Goal: Task Accomplishment & Management: Manage account settings

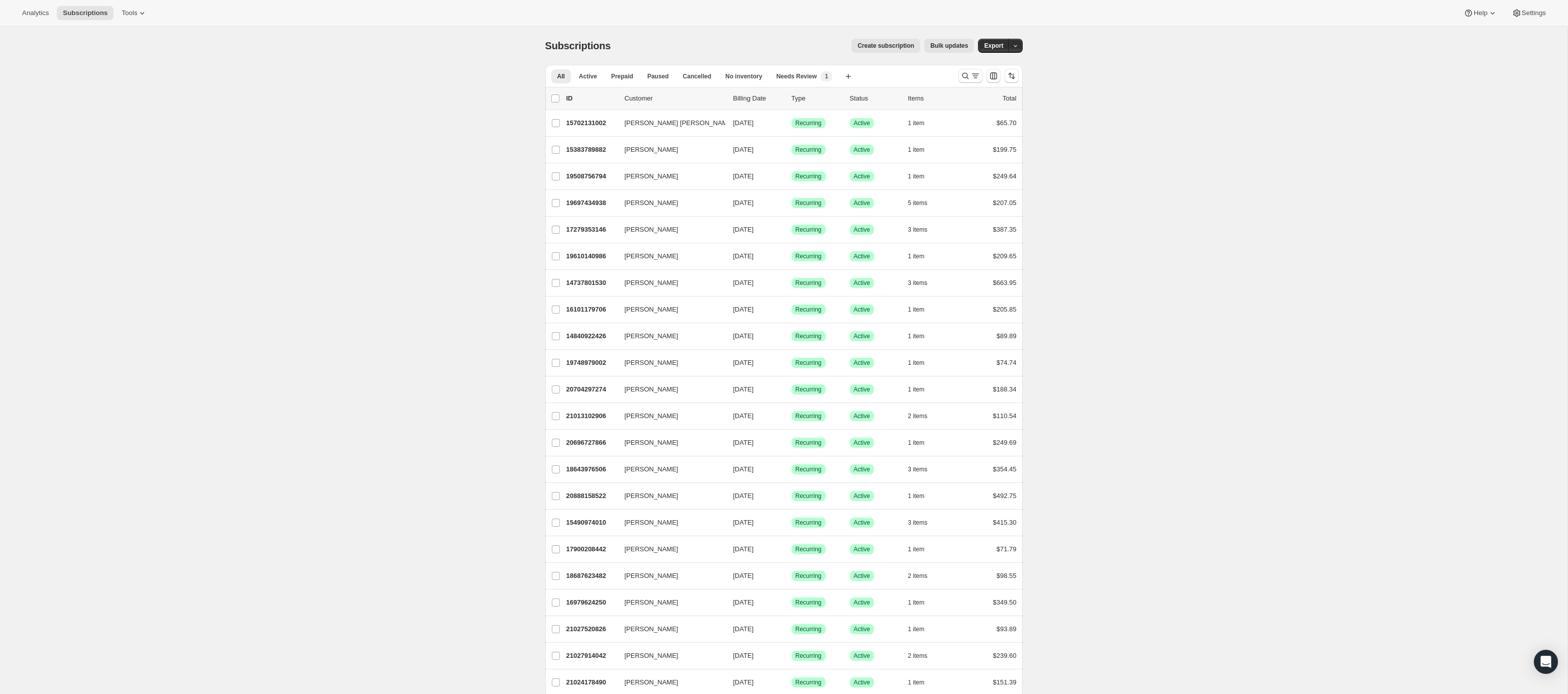
scroll to position [3, 0]
click at [968, 75] on icon "Search and filter results" at bounding box center [965, 72] width 10 height 10
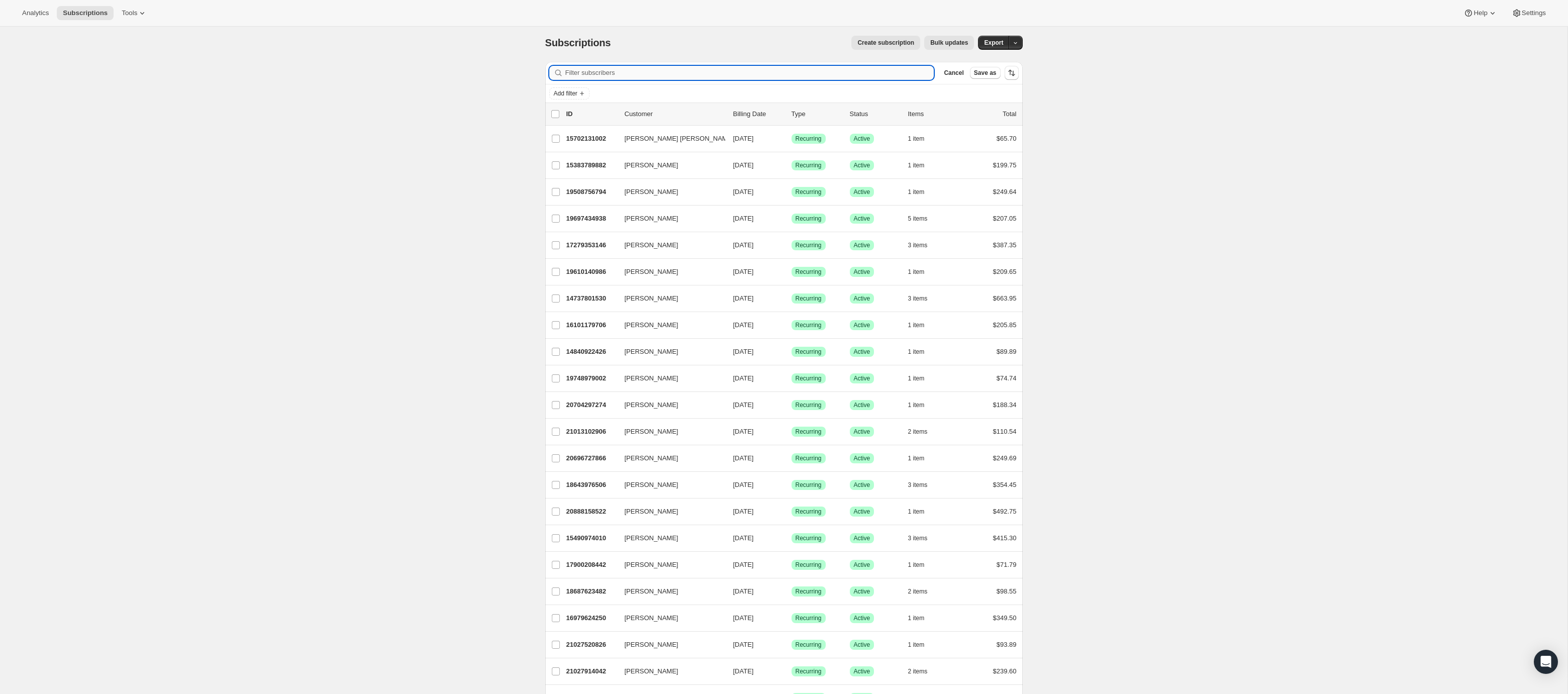
click at [653, 73] on input "Filter subscribers" at bounding box center [749, 73] width 369 height 14
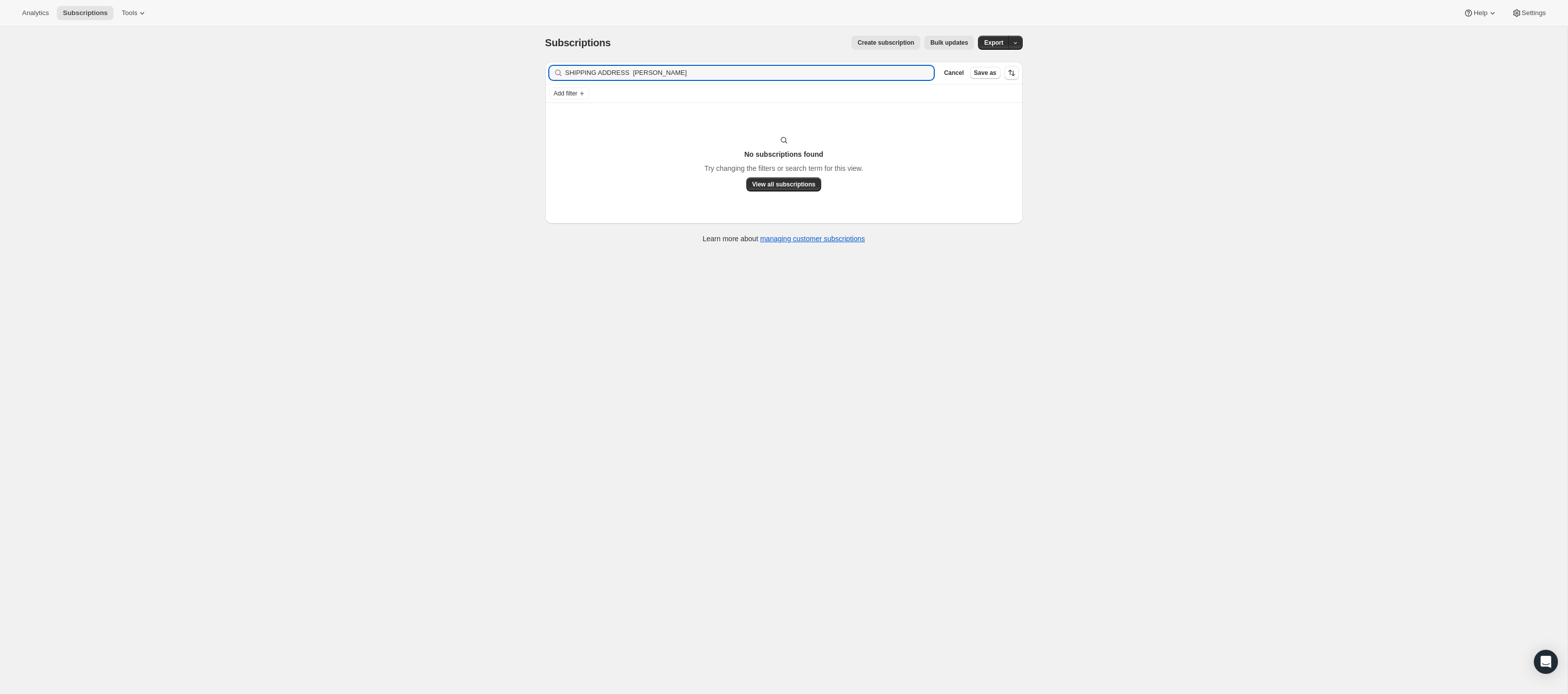
drag, startPoint x: 633, startPoint y: 76, endPoint x: 475, endPoint y: 70, distance: 158.1
click at [475, 70] on div "Subscriptions. This page is ready Subscriptions Create subscription Bulk update…" at bounding box center [784, 371] width 1567 height 694
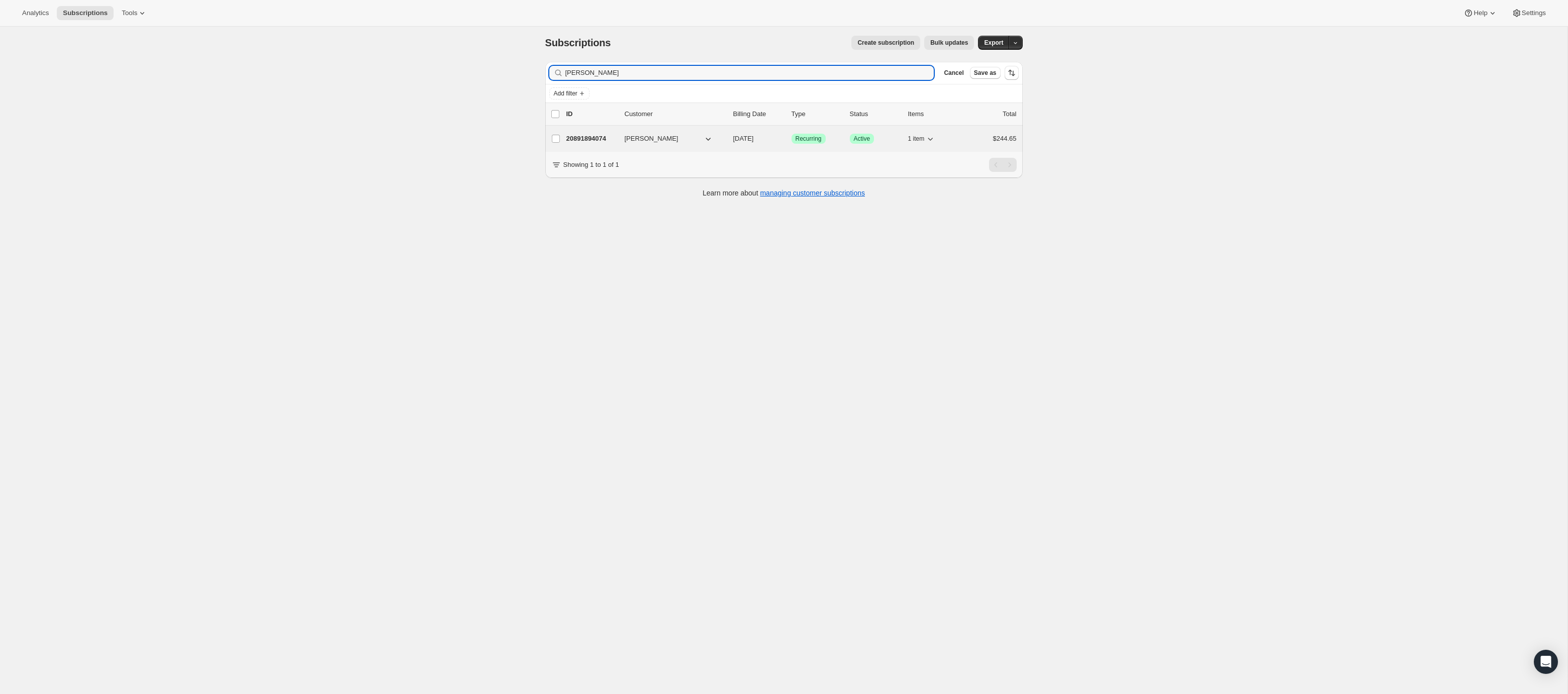
type input "[PERSON_NAME]"
click at [664, 142] on span "[PERSON_NAME]" at bounding box center [651, 138] width 54 height 10
click at [633, 139] on span "[PERSON_NAME]" at bounding box center [651, 138] width 54 height 10
click at [594, 140] on p "20891894074" at bounding box center [591, 138] width 50 height 10
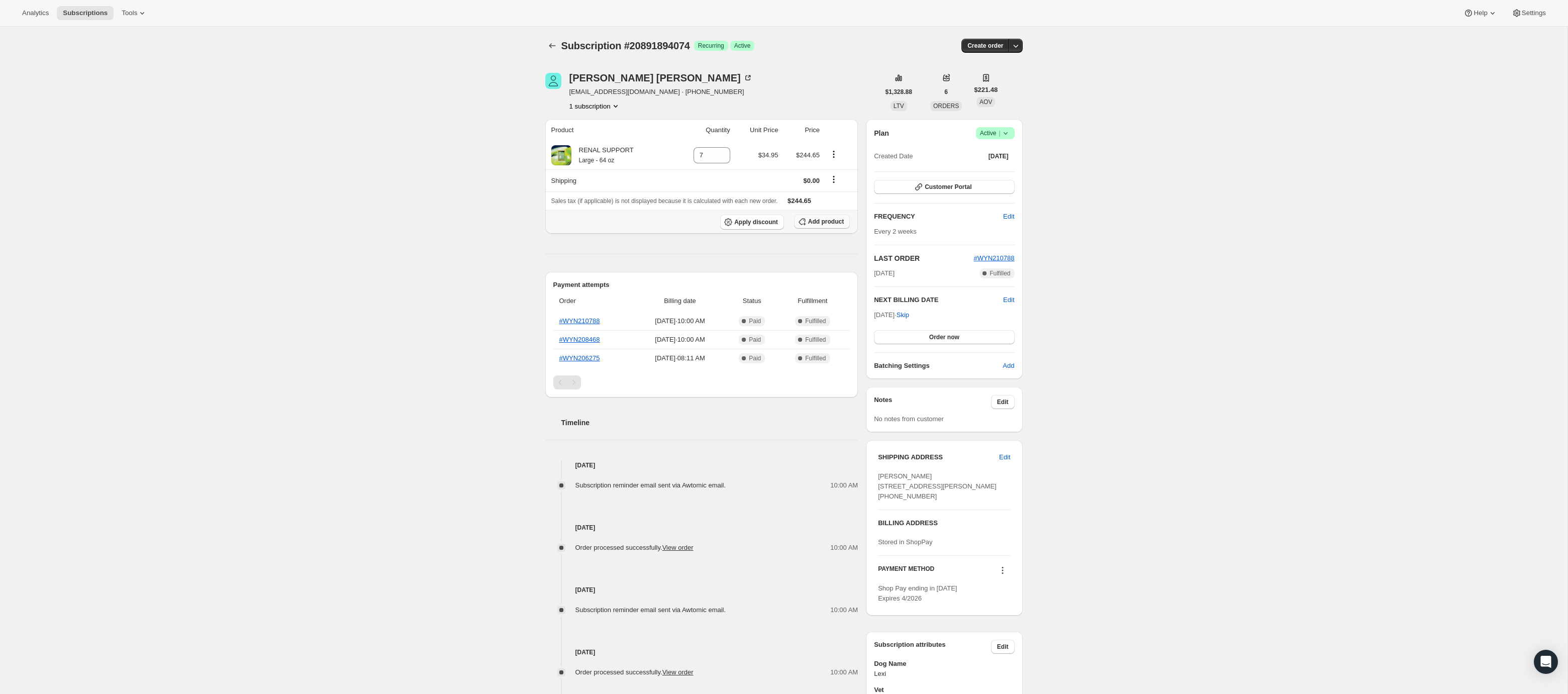
click at [835, 226] on button "Add product" at bounding box center [822, 221] width 56 height 14
click at [833, 151] on icon "Product actions" at bounding box center [833, 154] width 10 height 10
click at [838, 219] on span "Add product" at bounding box center [825, 221] width 36 height 8
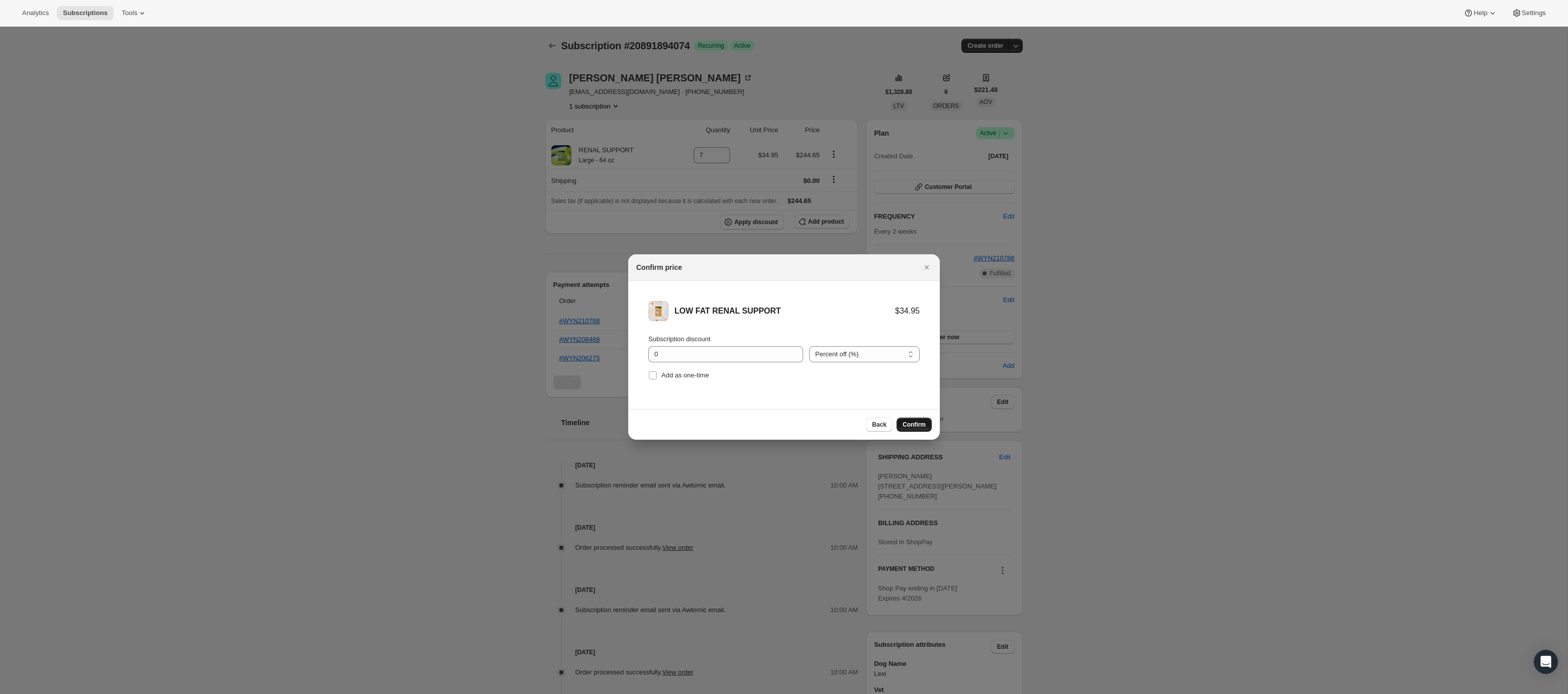
click at [909, 425] on span "Confirm" at bounding box center [914, 425] width 23 height 8
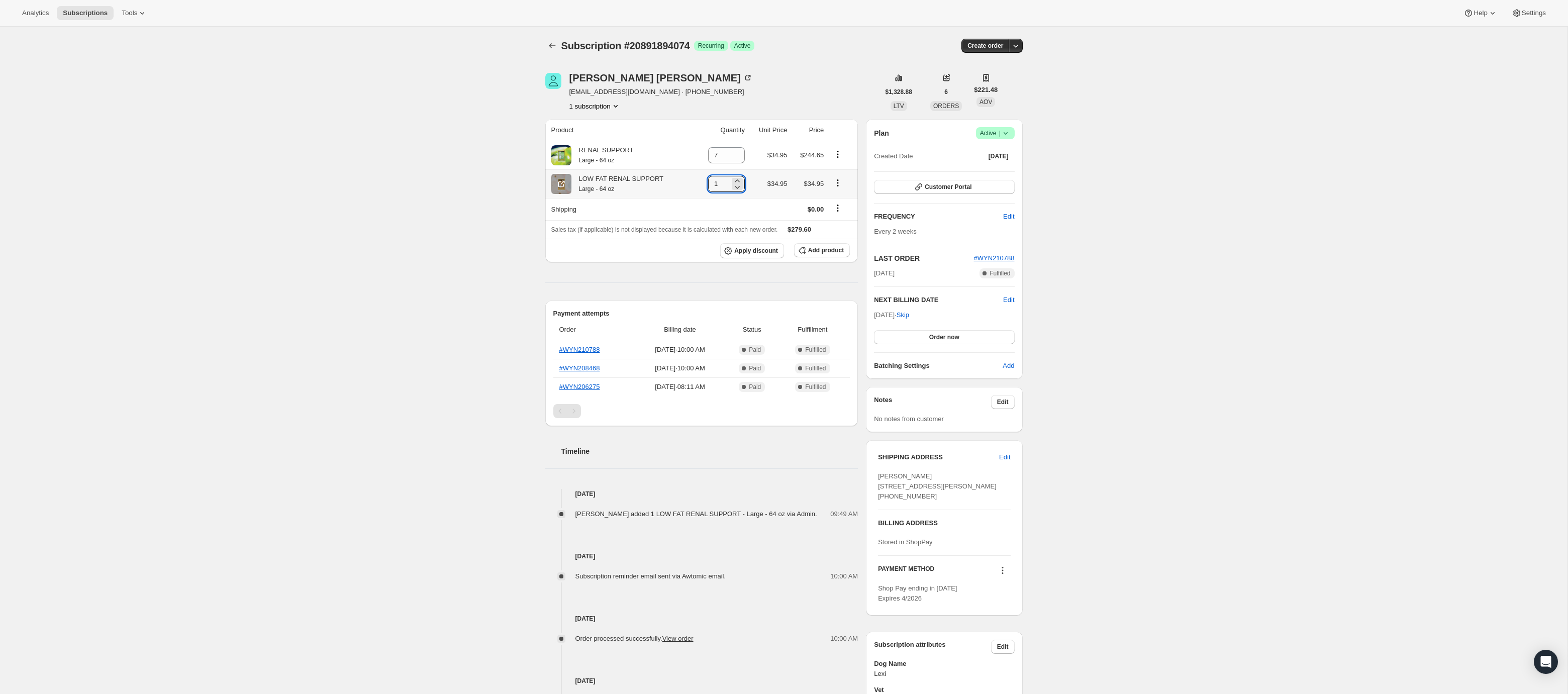
drag, startPoint x: 716, startPoint y: 182, endPoint x: 698, endPoint y: 183, distance: 18.0
click at [698, 183] on td "1" at bounding box center [720, 184] width 52 height 29
drag, startPoint x: 708, startPoint y: 186, endPoint x: 698, endPoint y: 184, distance: 10.2
click at [698, 184] on td "23" at bounding box center [720, 184] width 52 height 29
type input "3"
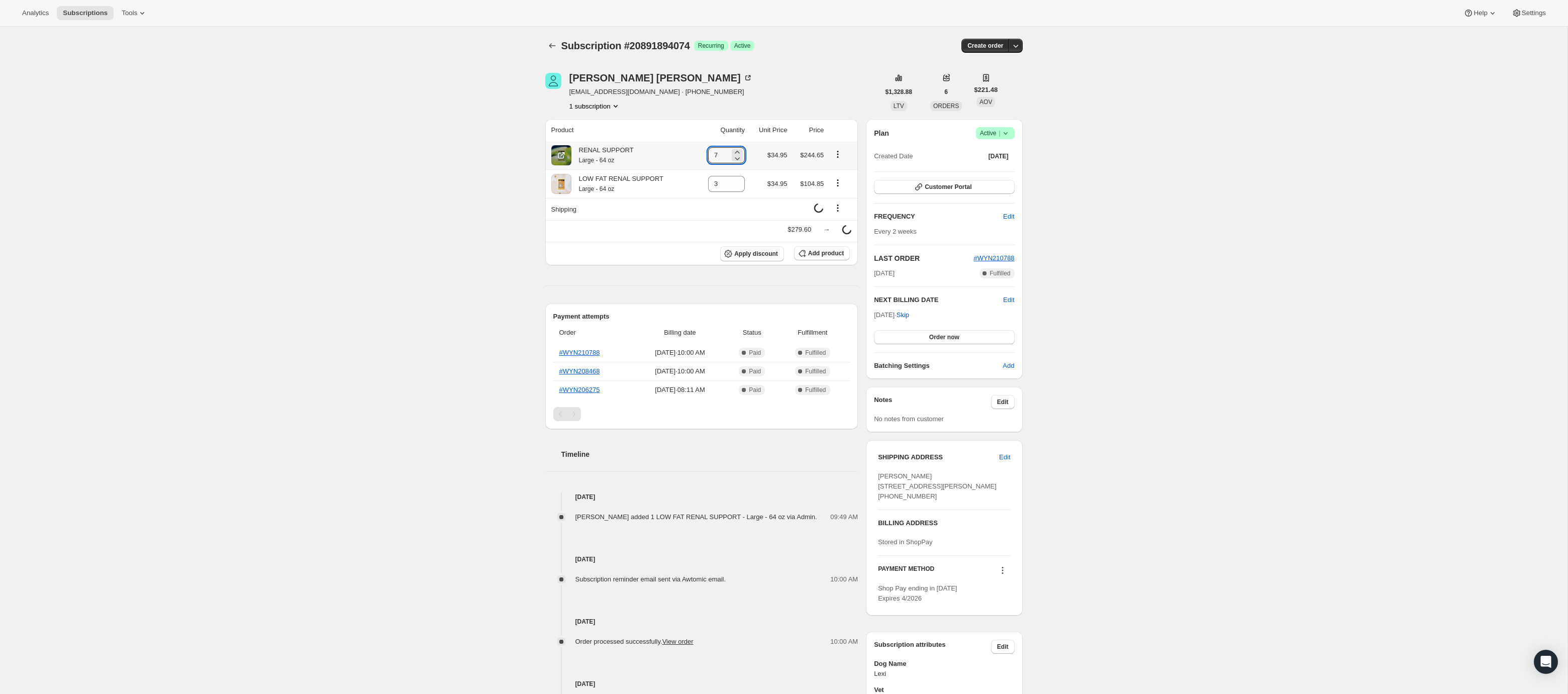
drag, startPoint x: 719, startPoint y: 150, endPoint x: 701, endPoint y: 151, distance: 18.0
click at [701, 151] on td "7" at bounding box center [720, 155] width 52 height 28
drag, startPoint x: 717, startPoint y: 153, endPoint x: 698, endPoint y: 152, distance: 19.0
click at [698, 152] on td "7" at bounding box center [720, 155] width 52 height 28
type input "4"
